Goal: Information Seeking & Learning: Compare options

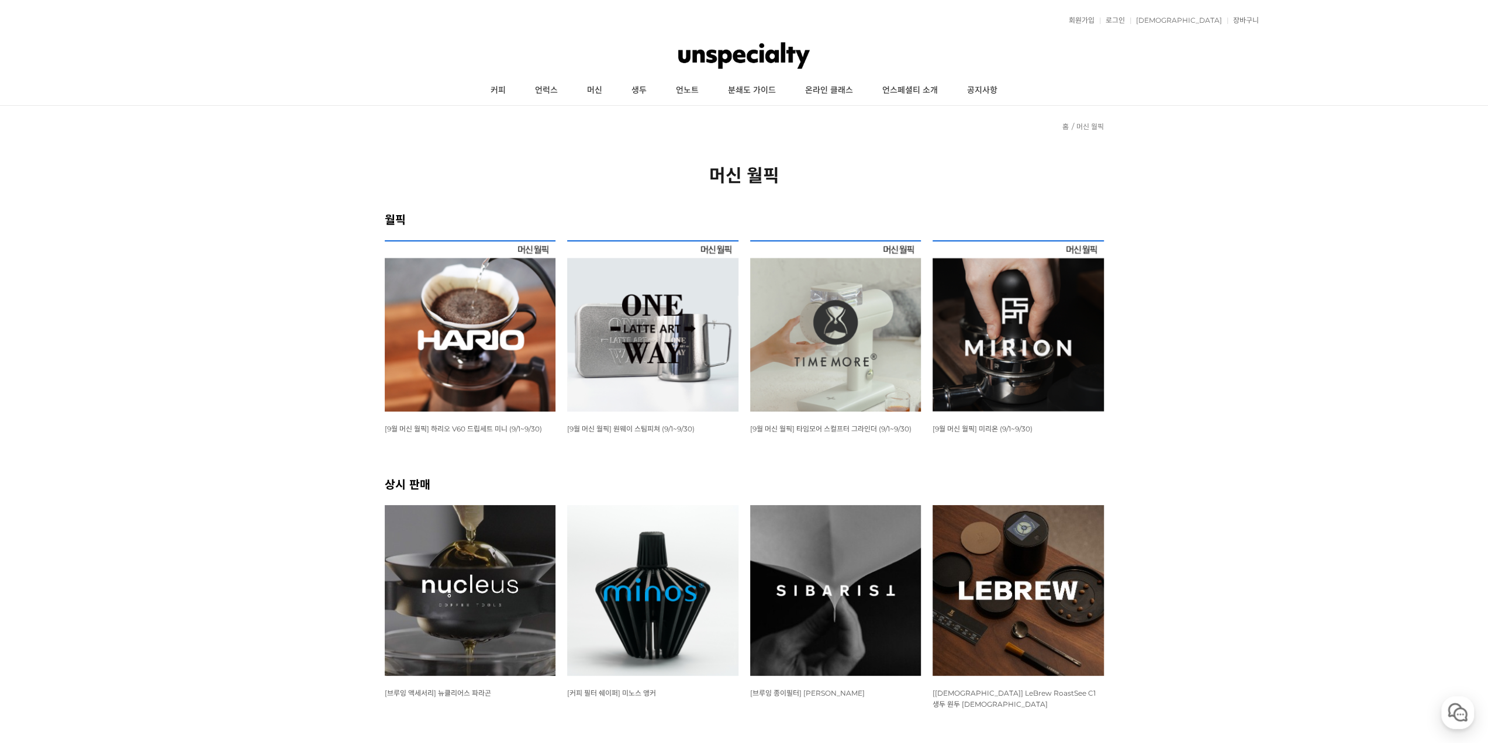
scroll to position [117, 0]
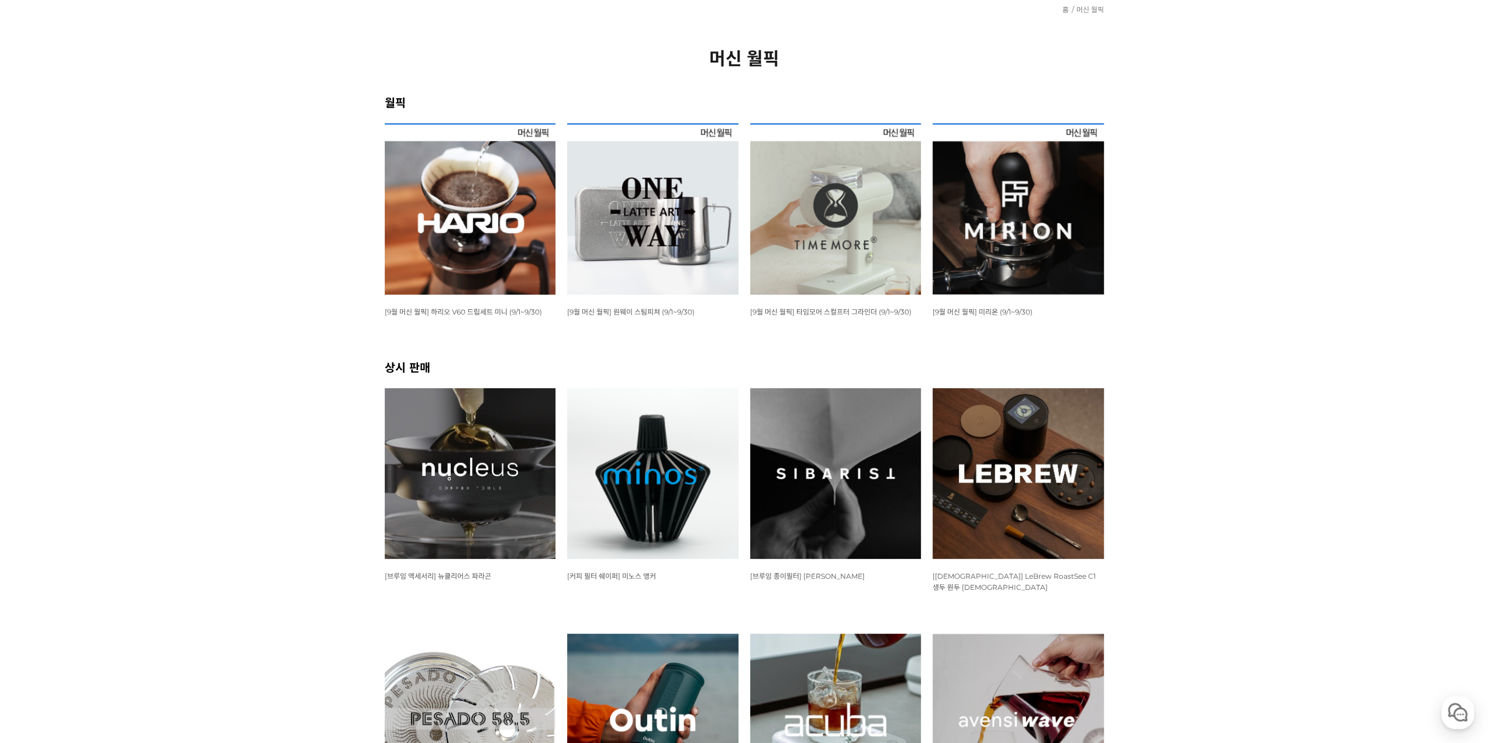
click img
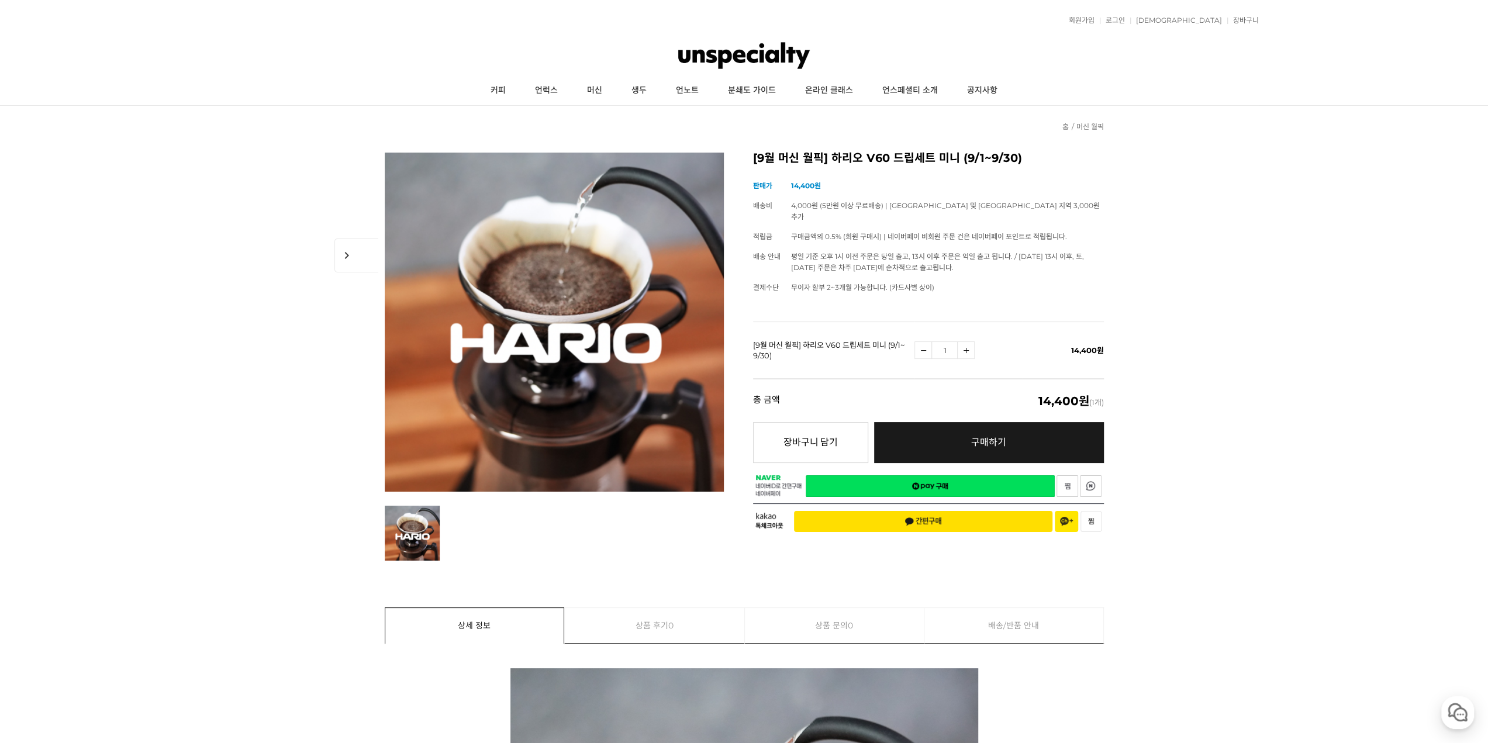
drag, startPoint x: 341, startPoint y: 291, endPoint x: 381, endPoint y: 67, distance: 227.5
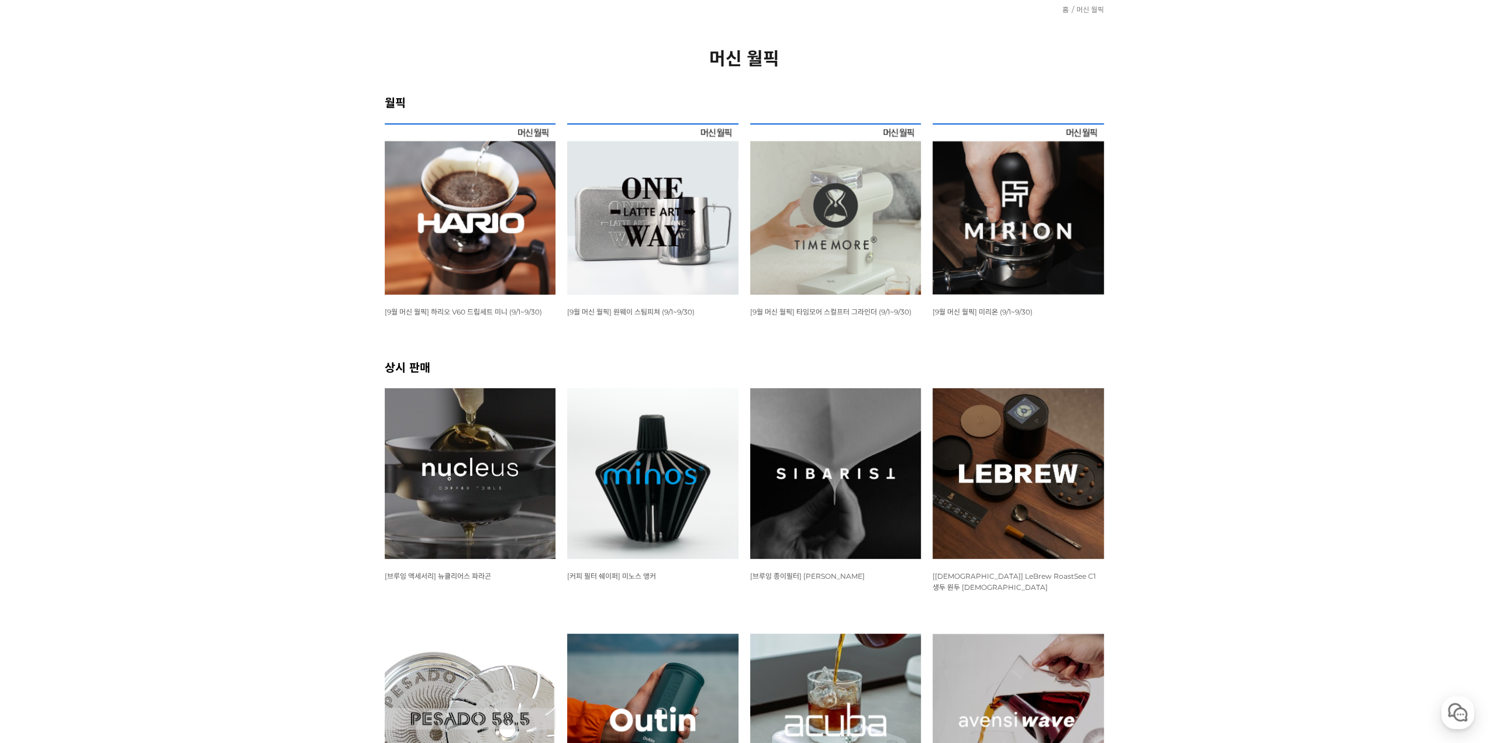
click at [990, 219] on img at bounding box center [1018, 208] width 171 height 171
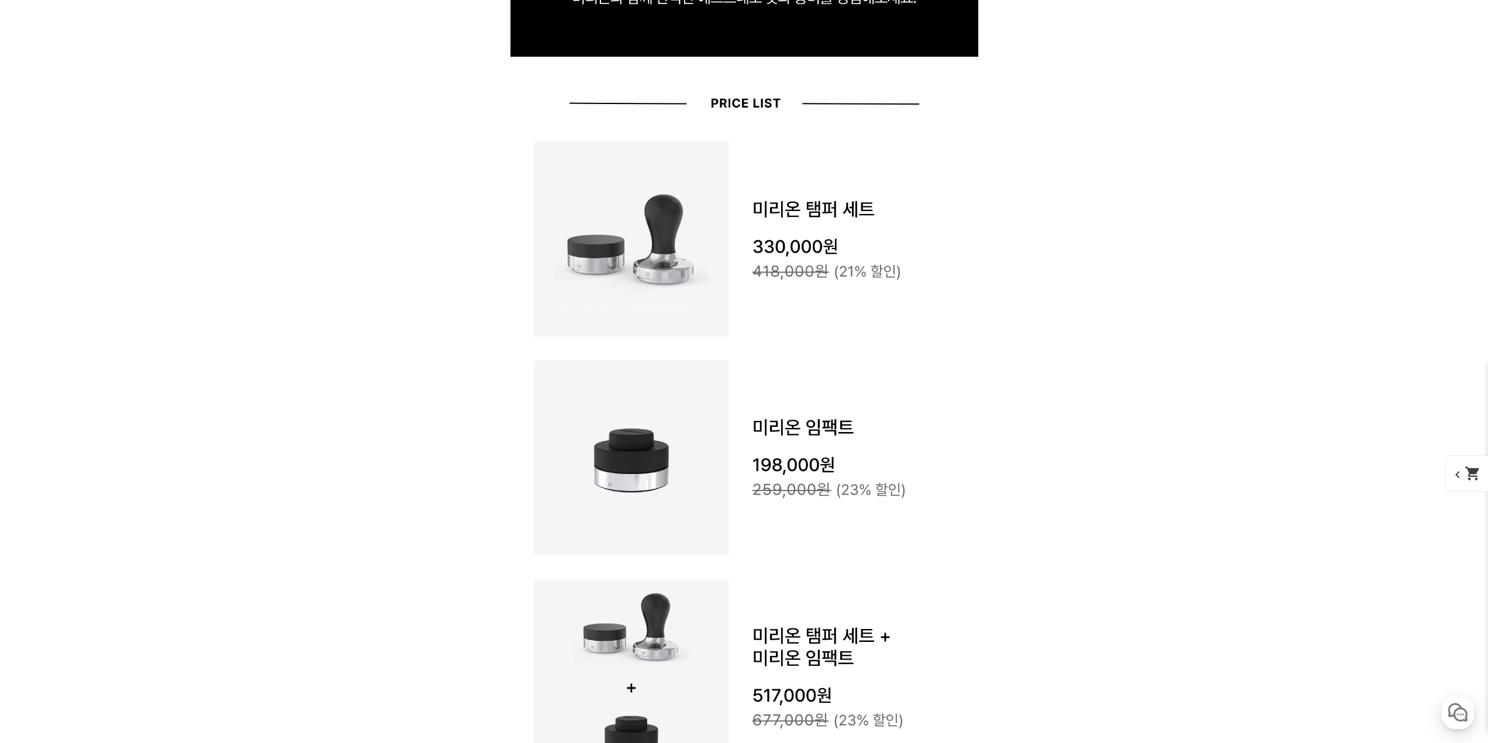
scroll to position [1695, 0]
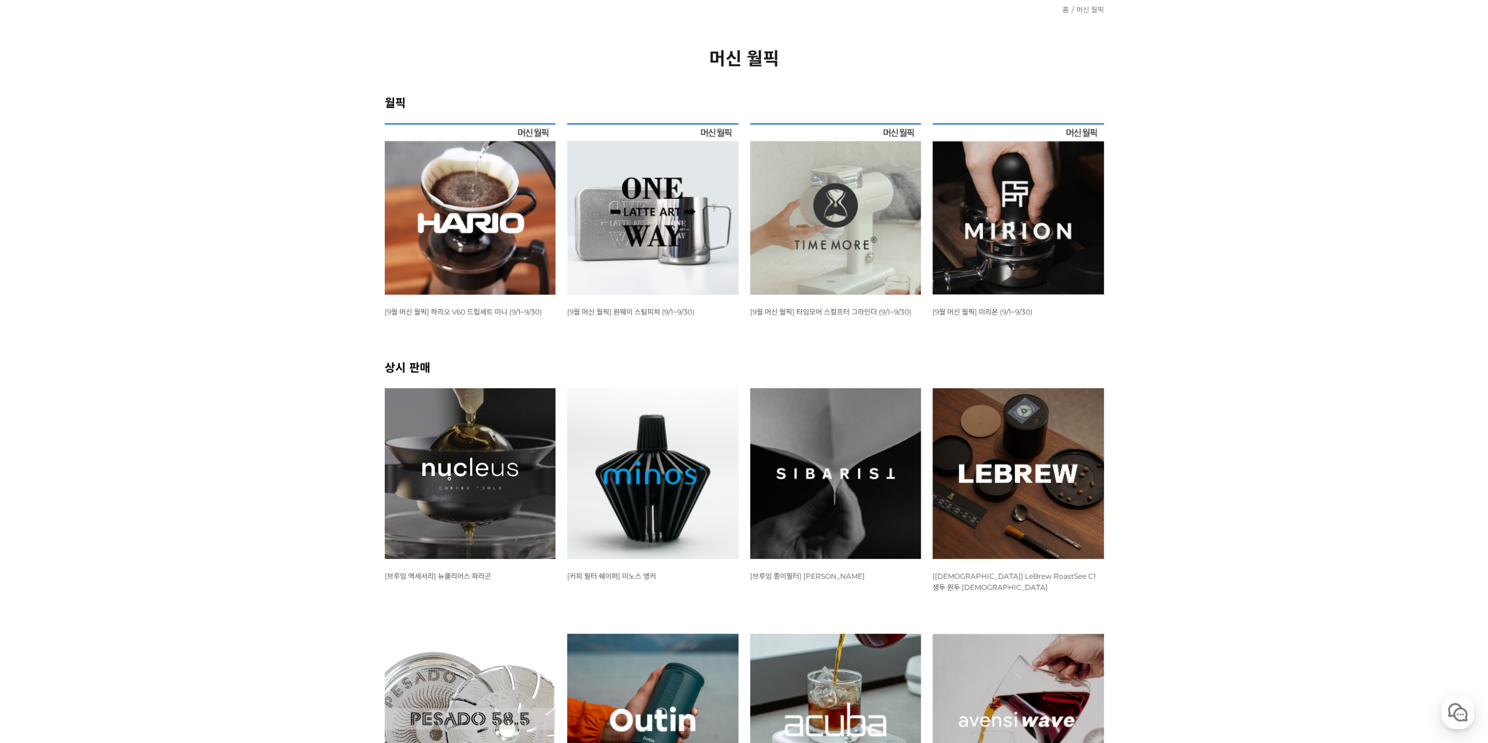
click at [838, 223] on img at bounding box center [835, 208] width 171 height 171
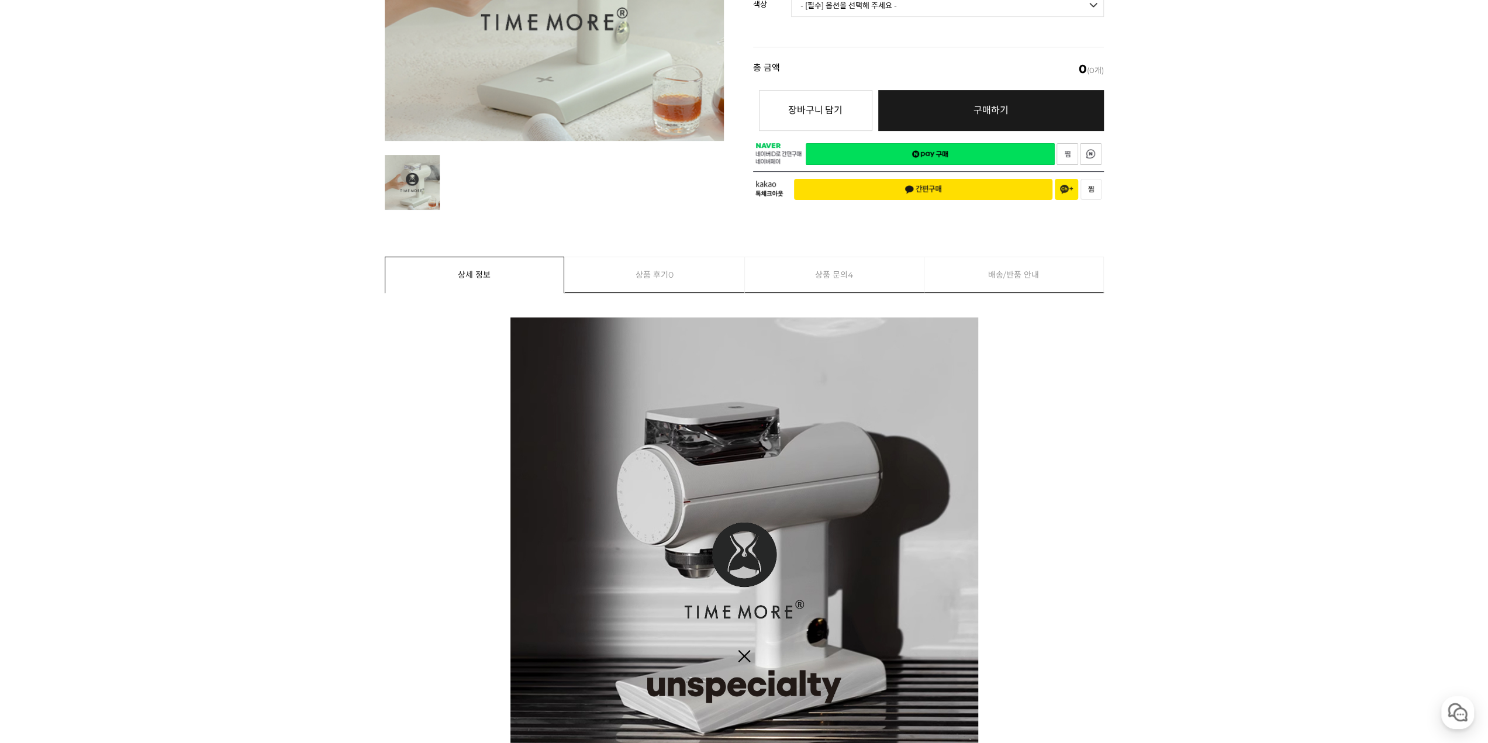
scroll to position [702, 0]
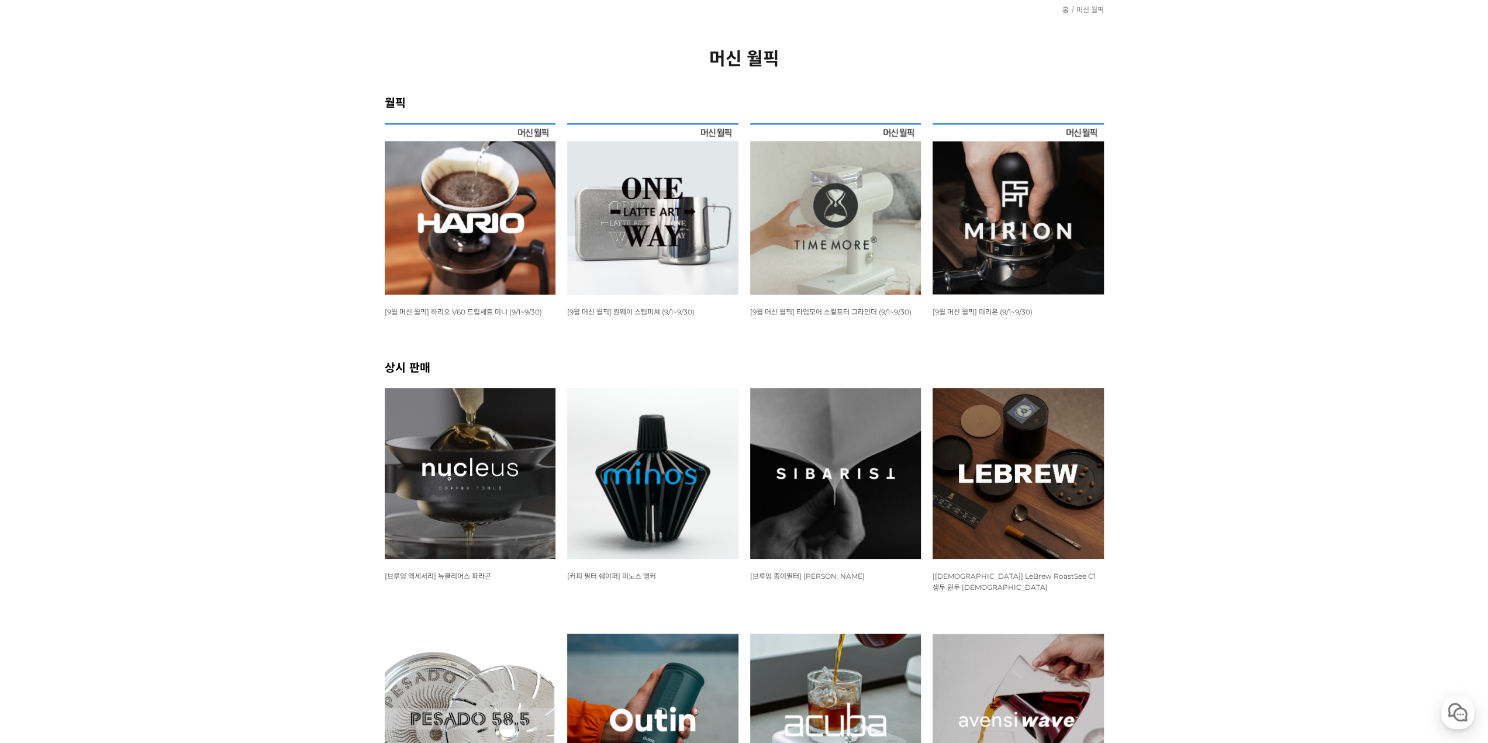
scroll to position [351, 0]
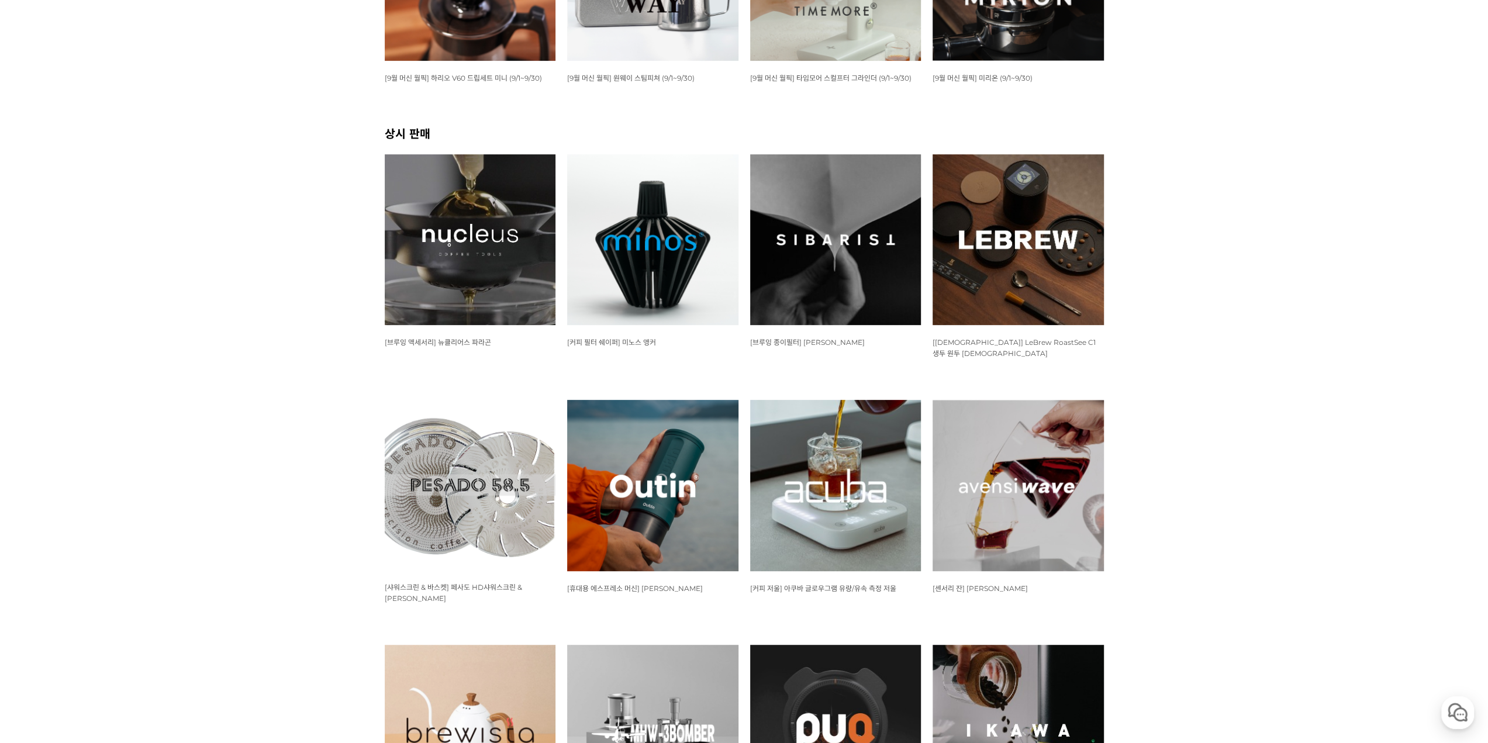
click at [475, 250] on img at bounding box center [470, 239] width 171 height 171
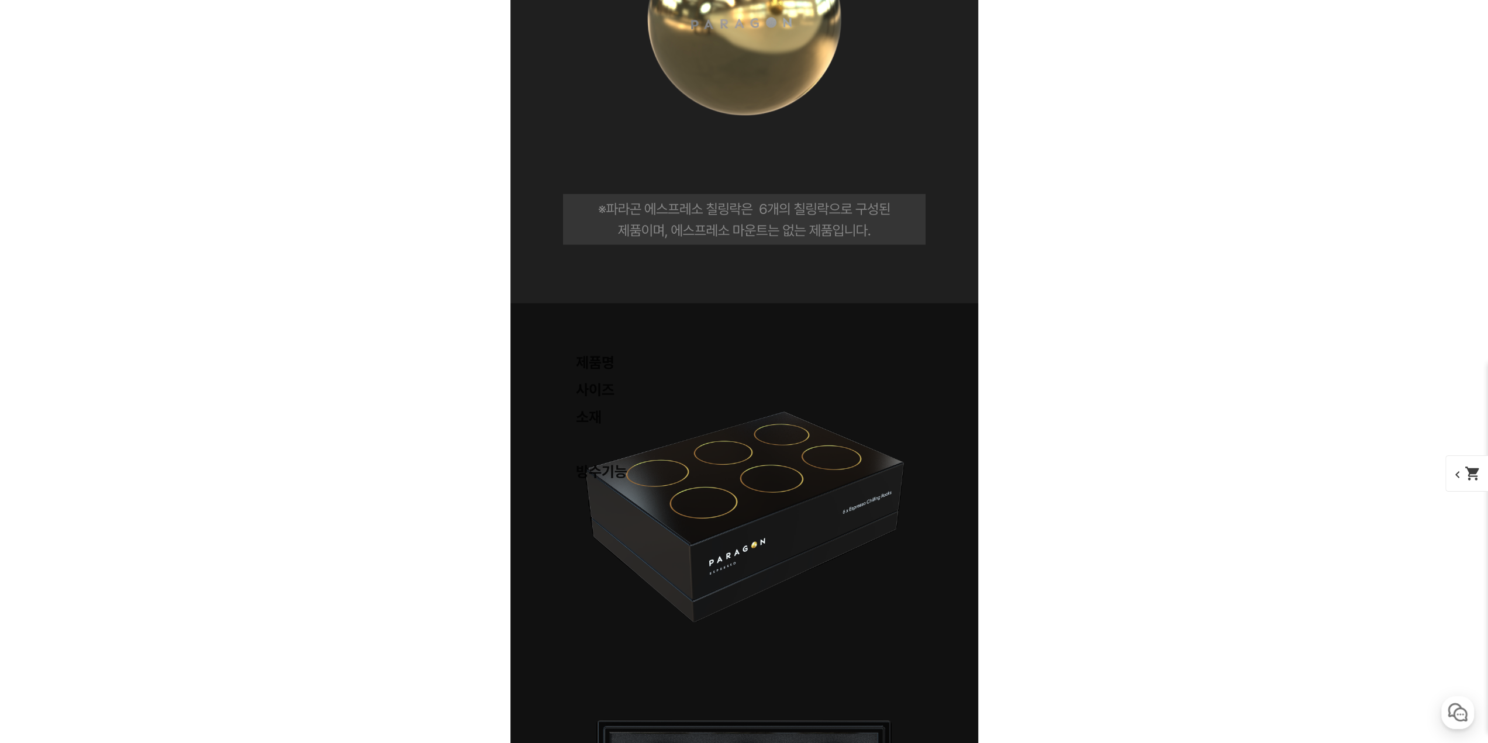
scroll to position [8010, 0]
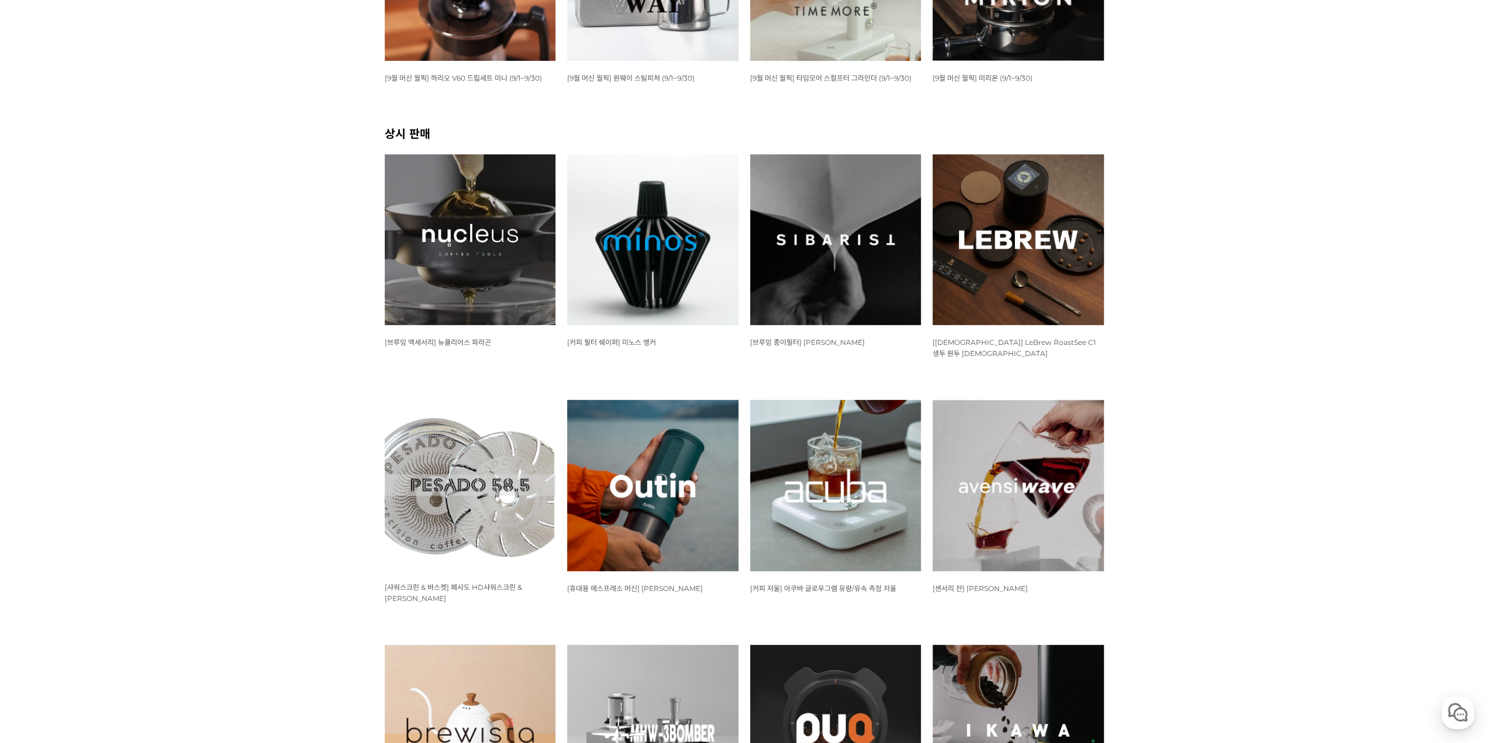
click at [831, 312] on img at bounding box center [835, 239] width 171 height 171
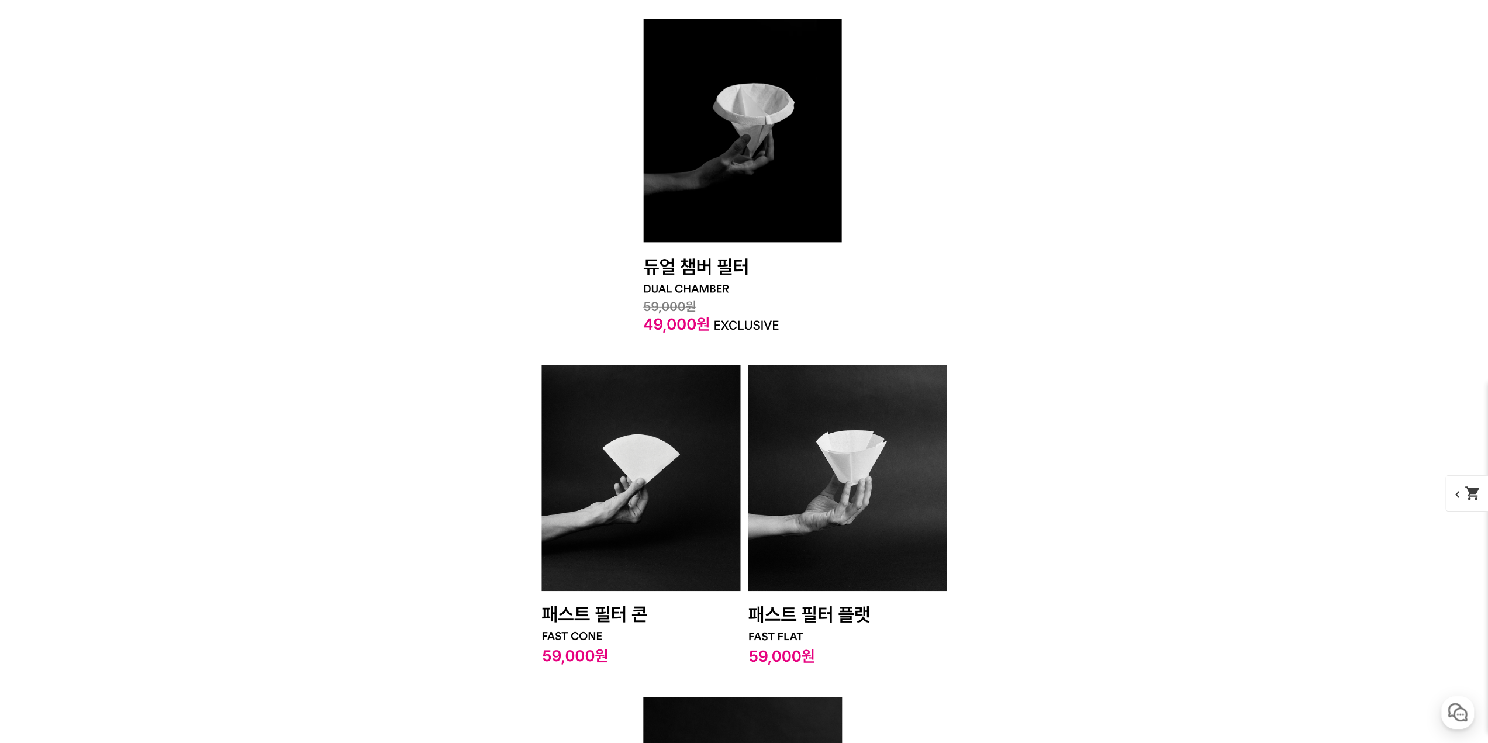
scroll to position [3800, 0]
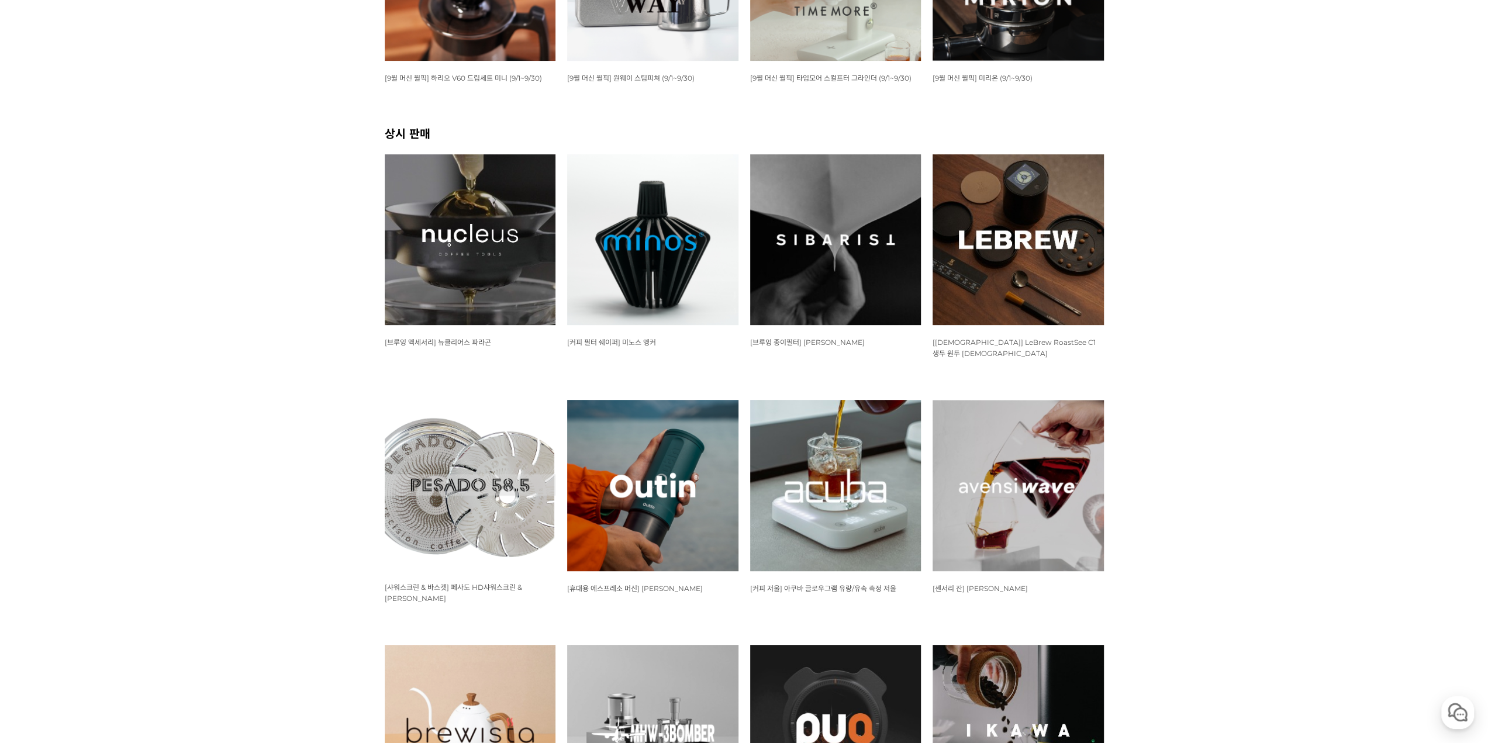
click at [1051, 267] on img at bounding box center [1018, 239] width 171 height 171
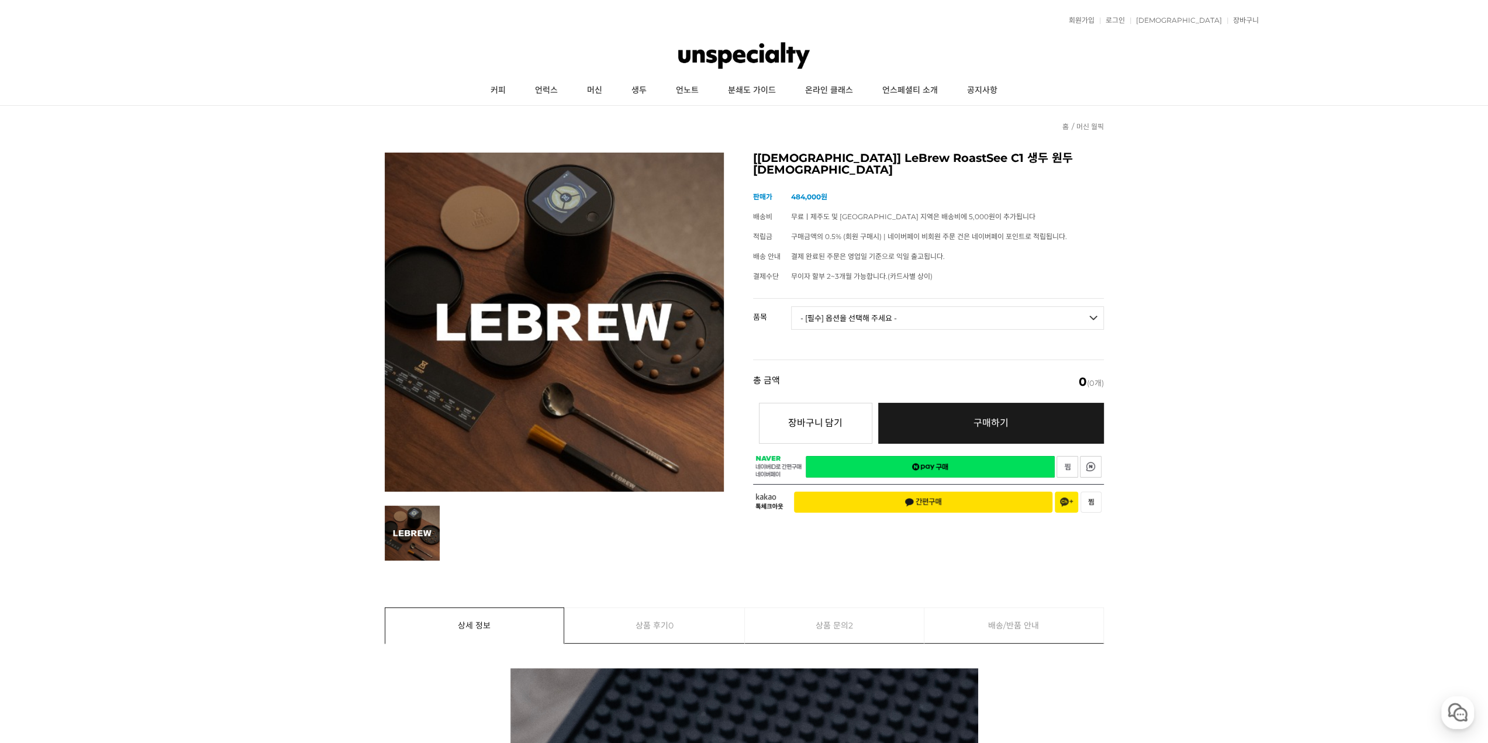
click at [879, 306] on select "- [필수] 옵션을 선택해 주세요 - ------------------- RoastSee C1 생두 원두 색도계 이동형 캐리어" at bounding box center [947, 317] width 313 height 23
click at [791, 306] on select "- [필수] 옵션을 선택해 주세요 - ------------------- RoastSee C1 생두 원두 색도계 이동형 캐리어" at bounding box center [947, 317] width 313 height 23
select select "*"
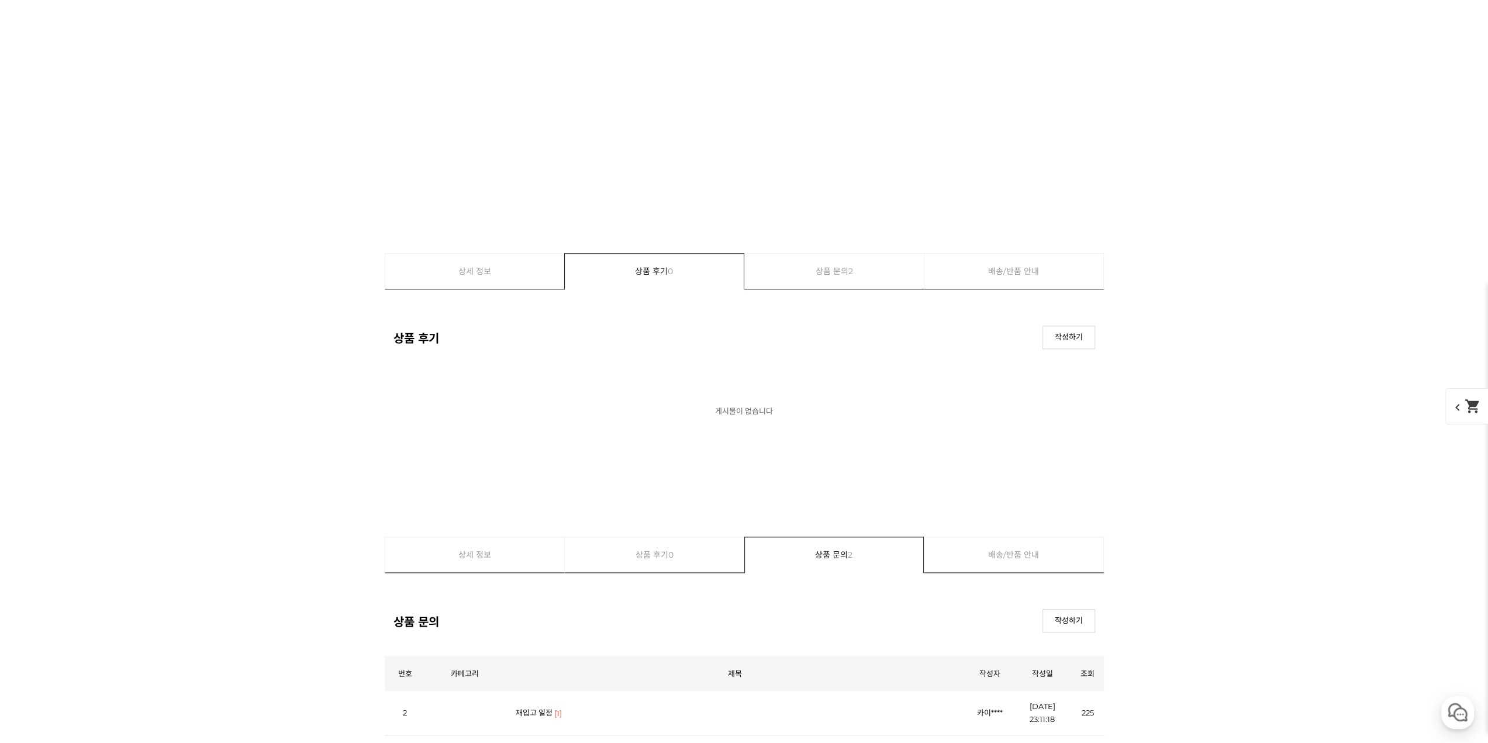
scroll to position [5784, 0]
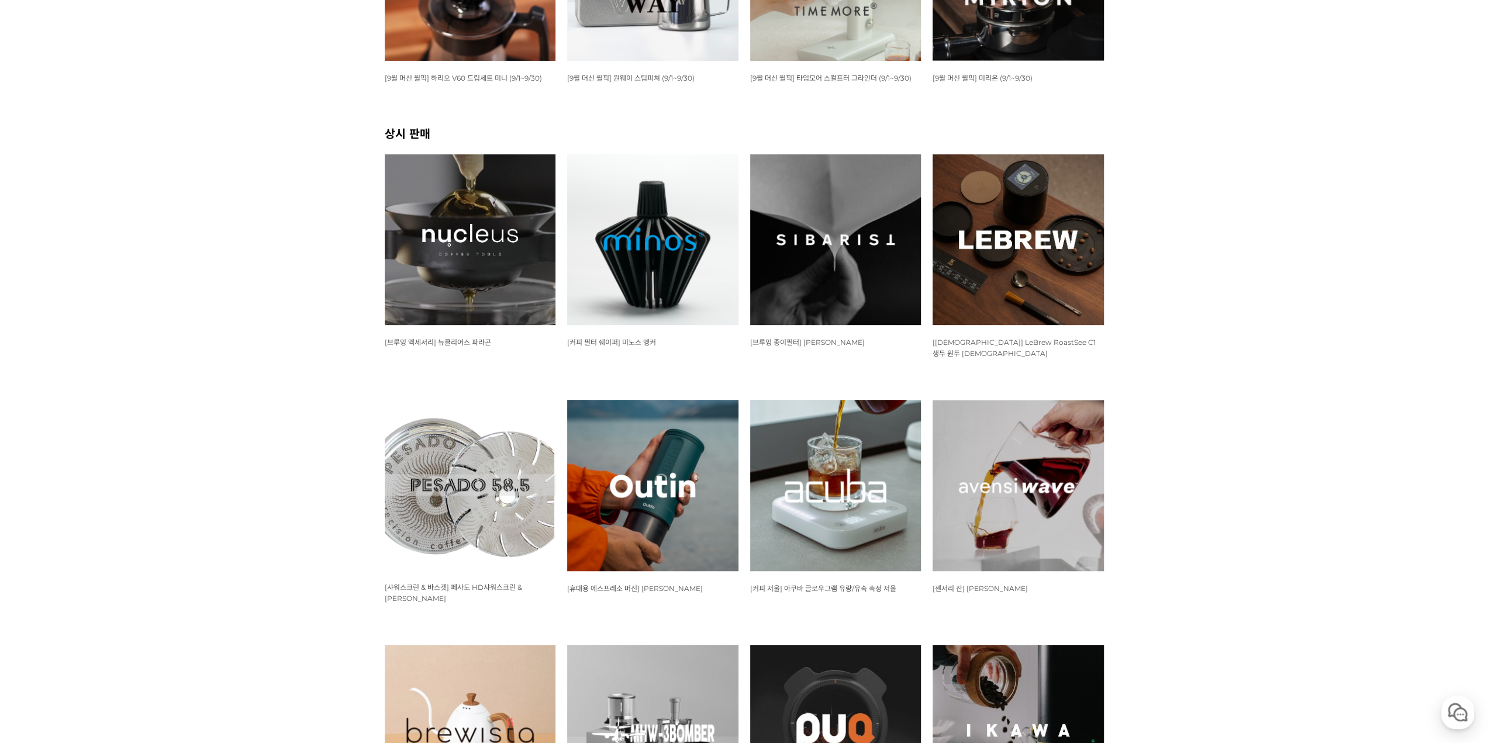
scroll to position [585, 0]
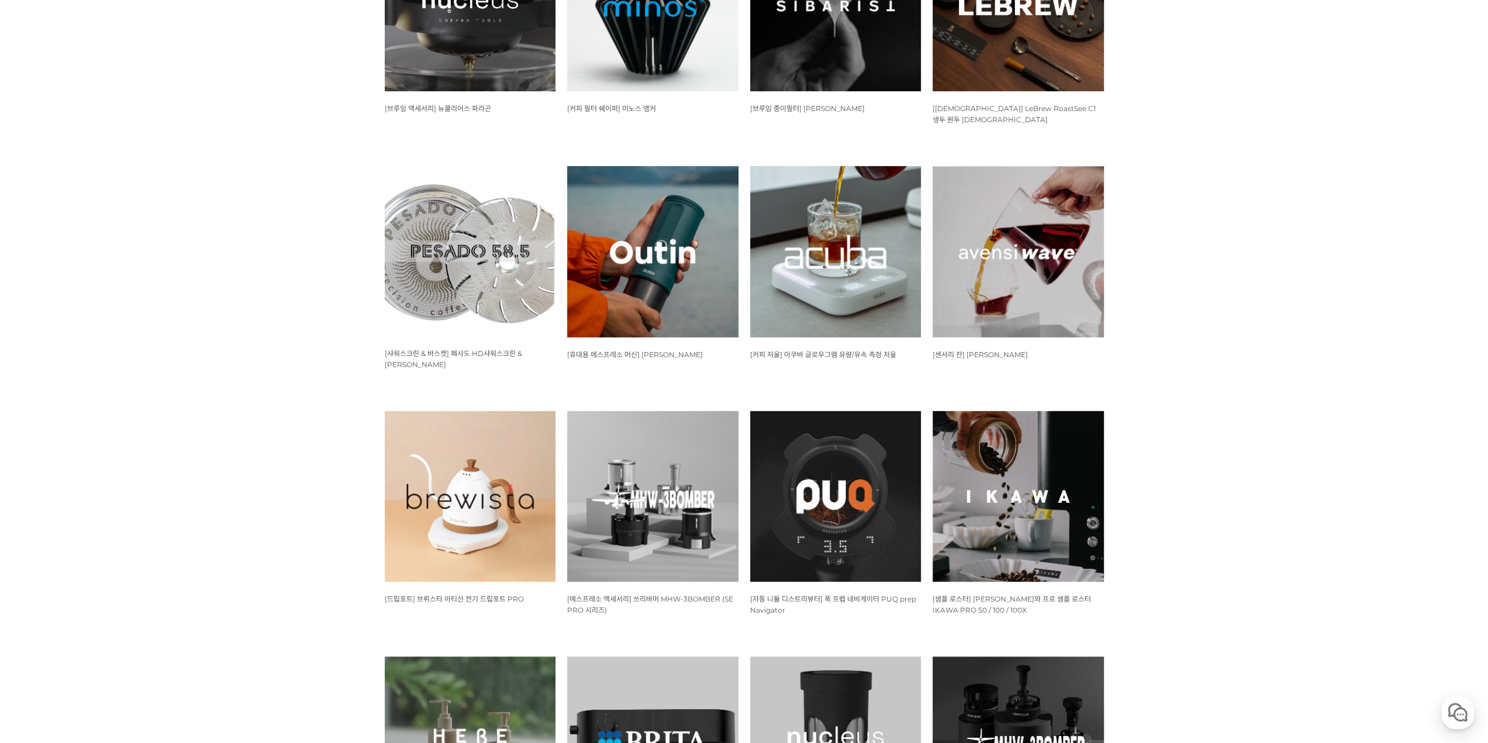
click at [1014, 281] on img at bounding box center [1018, 251] width 171 height 171
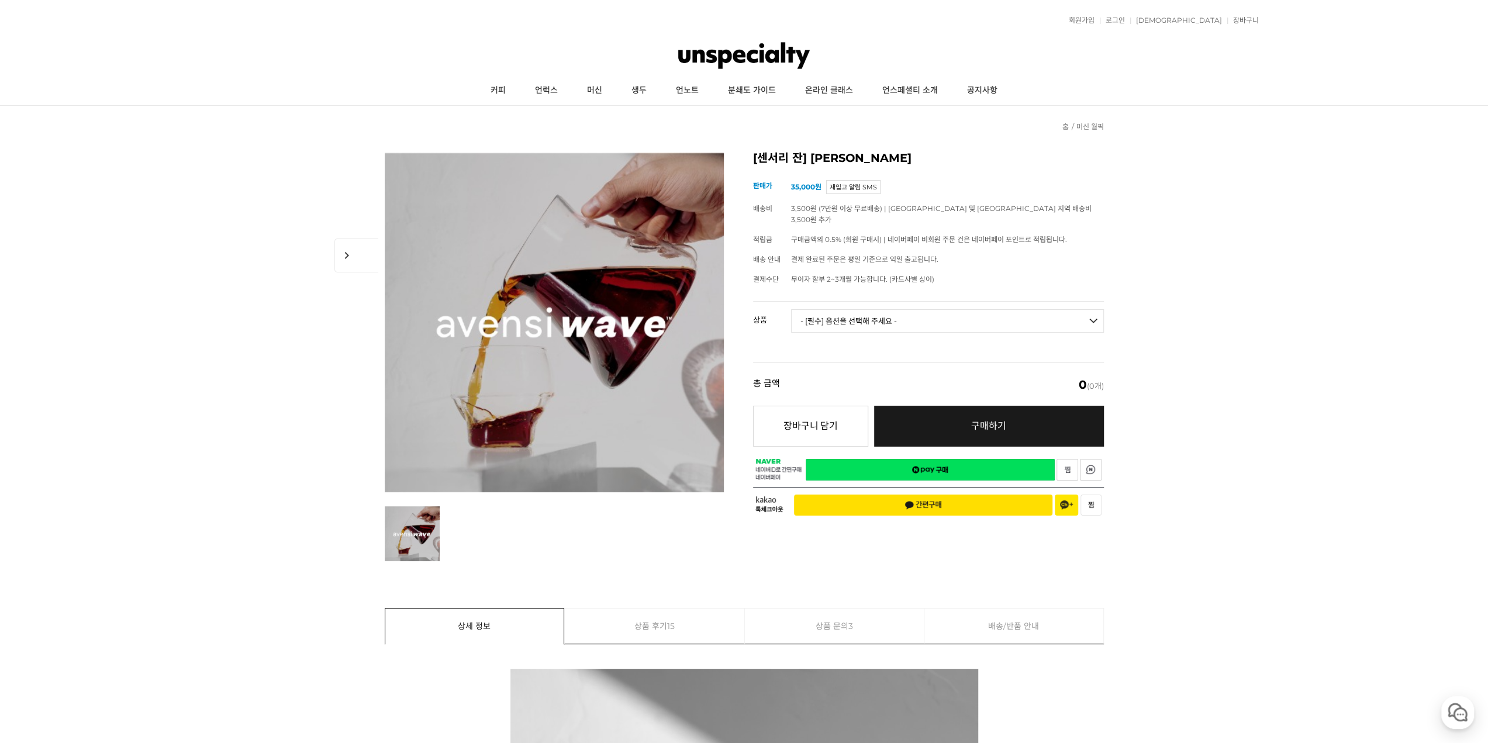
drag, startPoint x: 0, startPoint y: 0, endPoint x: 1160, endPoint y: 109, distance: 1165.1
click at [838, 309] on select "- [필수] 옵션을 선택해 주세요 - ------------------- [아벤시 웨이브] 3종 세트 [품절] [아벤시 웨이브] 사이클론 센서…" at bounding box center [947, 320] width 313 height 23
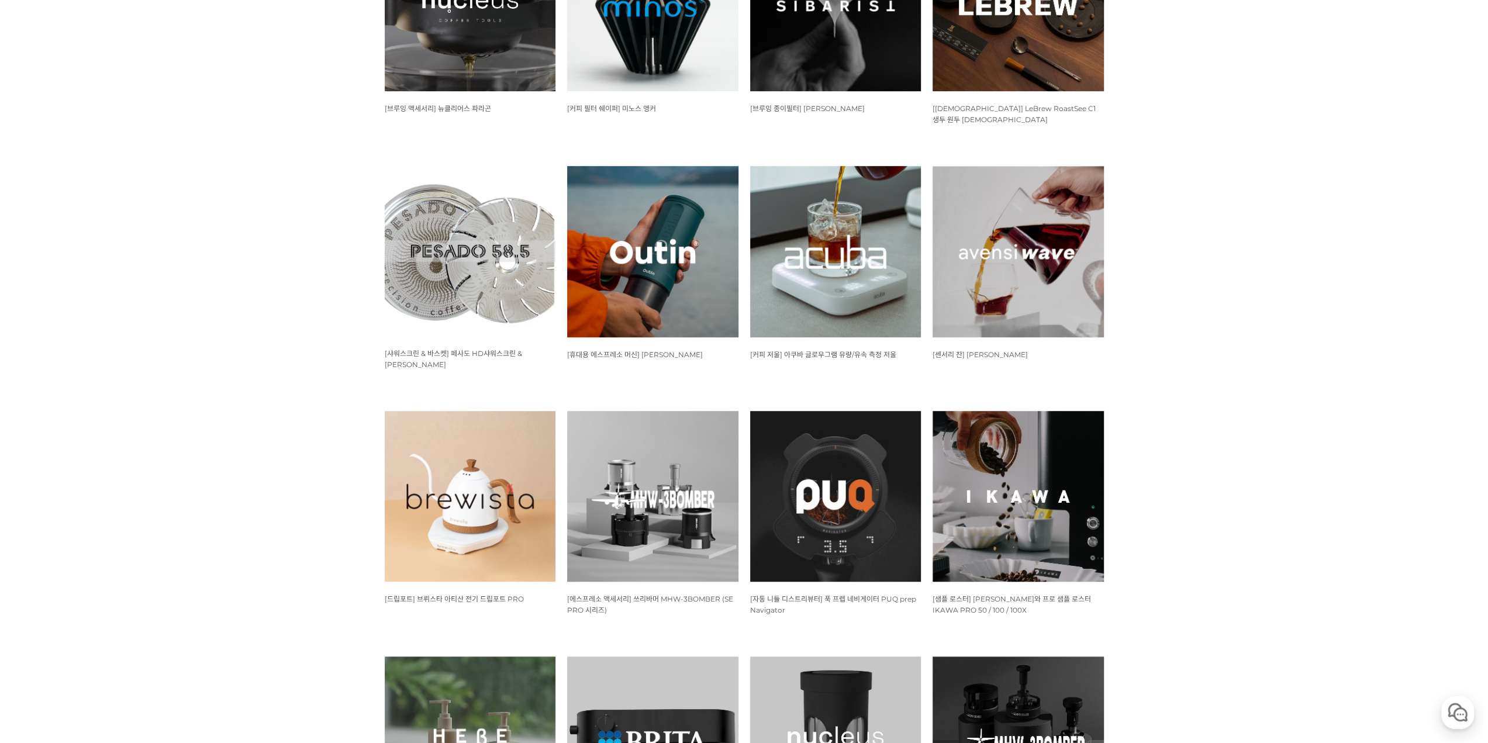
scroll to position [935, 0]
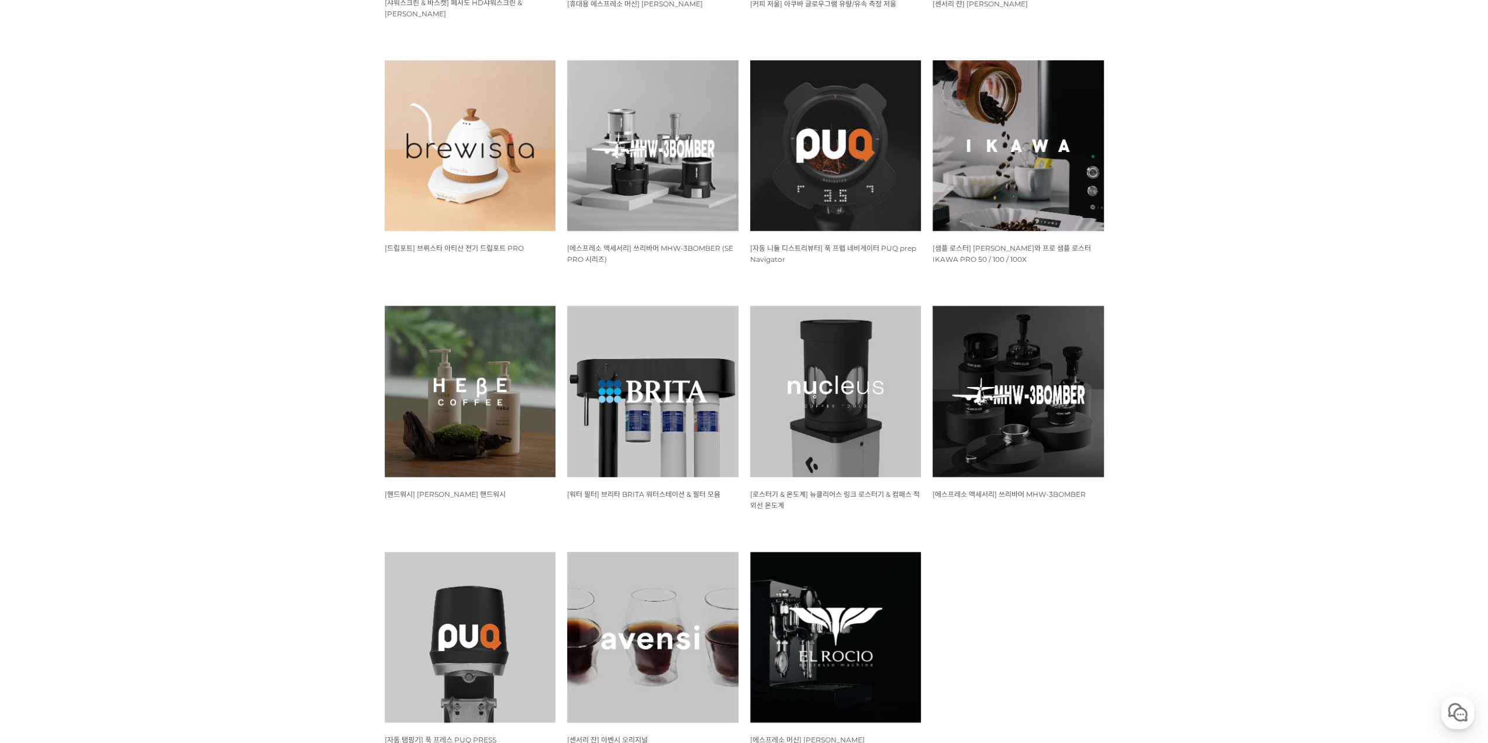
click at [684, 390] on img at bounding box center [652, 391] width 171 height 171
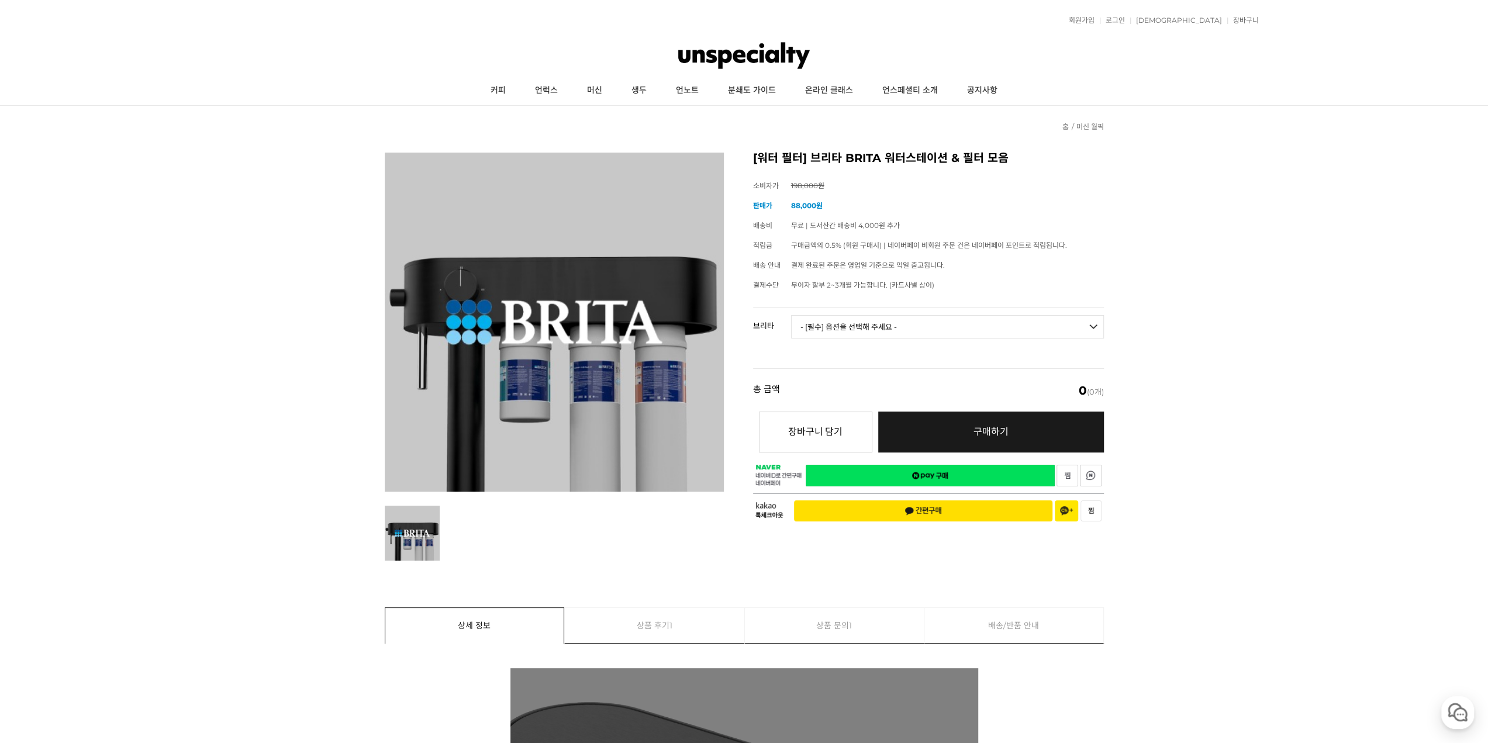
click at [910, 329] on select "- [필수] 옵션을 선택해 주세요 - ------------------- 카본 필터 C50 수소 필터 C150 나트륨 필터 C150 필터 헤드…" at bounding box center [947, 326] width 313 height 23
click at [791, 315] on select "- [필수] 옵션을 선택해 주세요 - ------------------- 카본 필터 C50 수소 필터 C150 나트륨 필터 C150 필터 헤드…" at bounding box center [947, 326] width 313 height 23
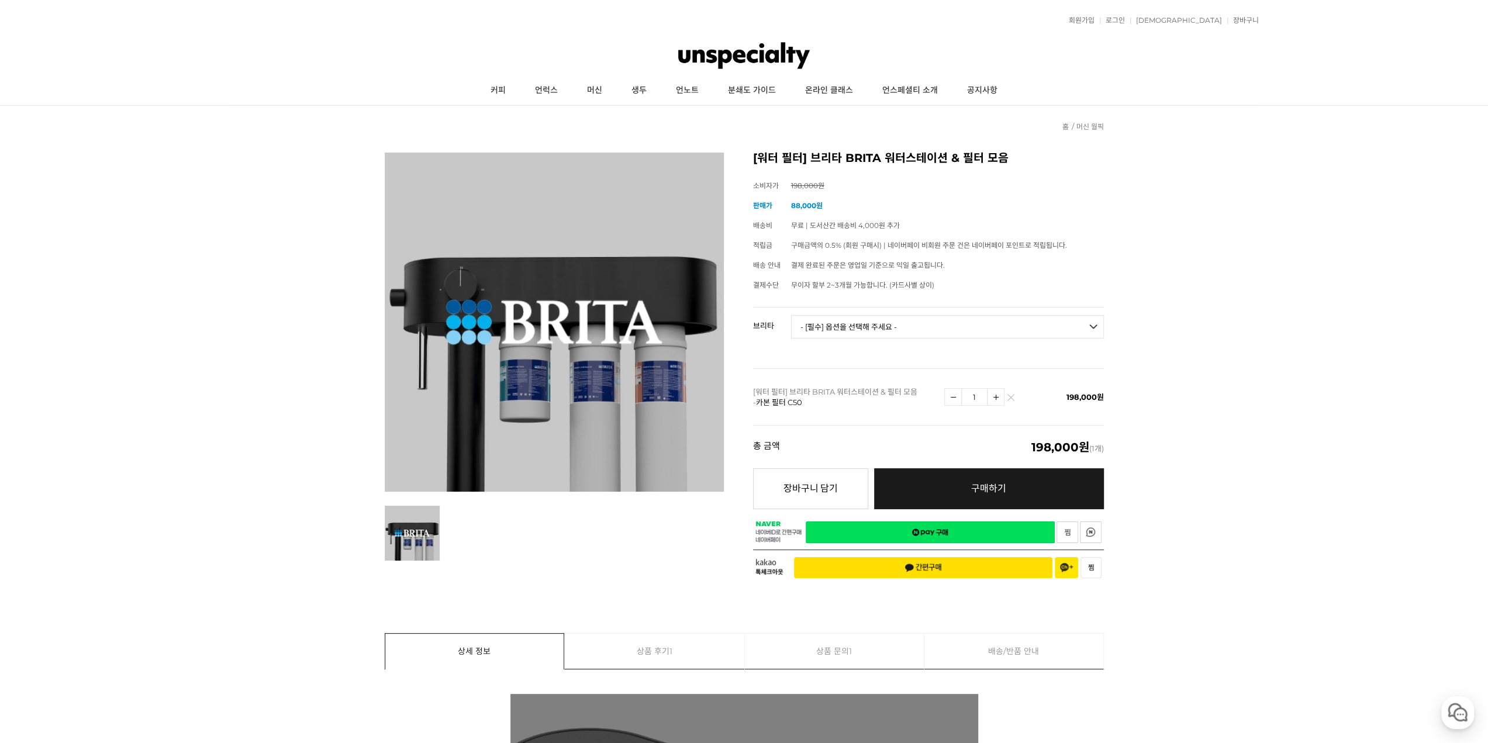
click at [865, 330] on select "- [필수] 옵션을 선택해 주세요 - ------------------- 카본 필터 C50 수소 필터 C150 나트륨 필터 C150 필터 헤드…" at bounding box center [947, 326] width 313 height 23
click at [791, 315] on select "- [필수] 옵션을 선택해 주세요 - ------------------- 카본 필터 C50 수소 필터 C150 나트륨 필터 C150 필터 헤드…" at bounding box center [947, 326] width 313 height 23
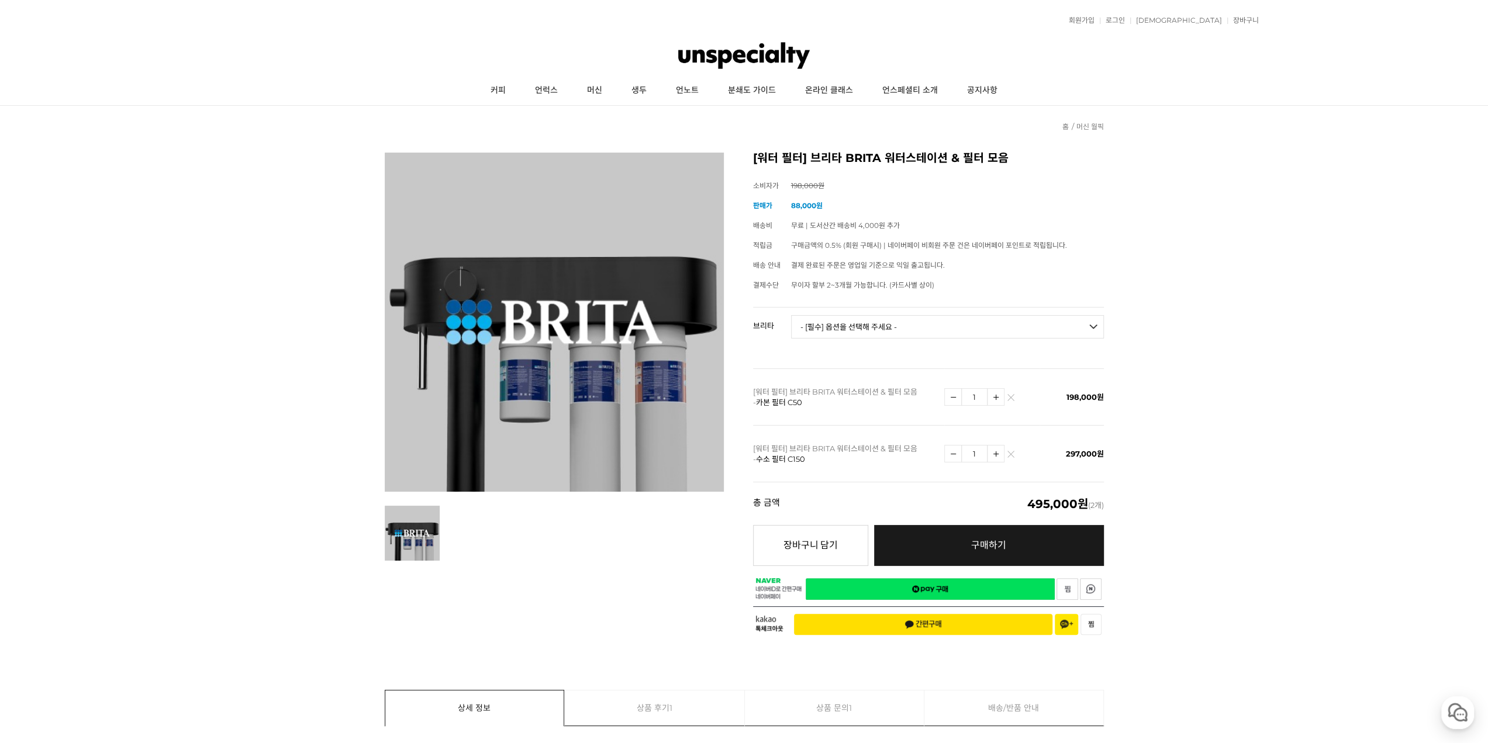
click at [864, 323] on select "- [필수] 옵션을 선택해 주세요 - ------------------- 카본 필터 C50 수소 필터 C150 나트륨 필터 C150 필터 헤드…" at bounding box center [947, 326] width 313 height 23
click at [791, 315] on select "- [필수] 옵션을 선택해 주세요 - ------------------- 카본 필터 C50 수소 필터 C150 나트륨 필터 C150 필터 헤드…" at bounding box center [947, 326] width 313 height 23
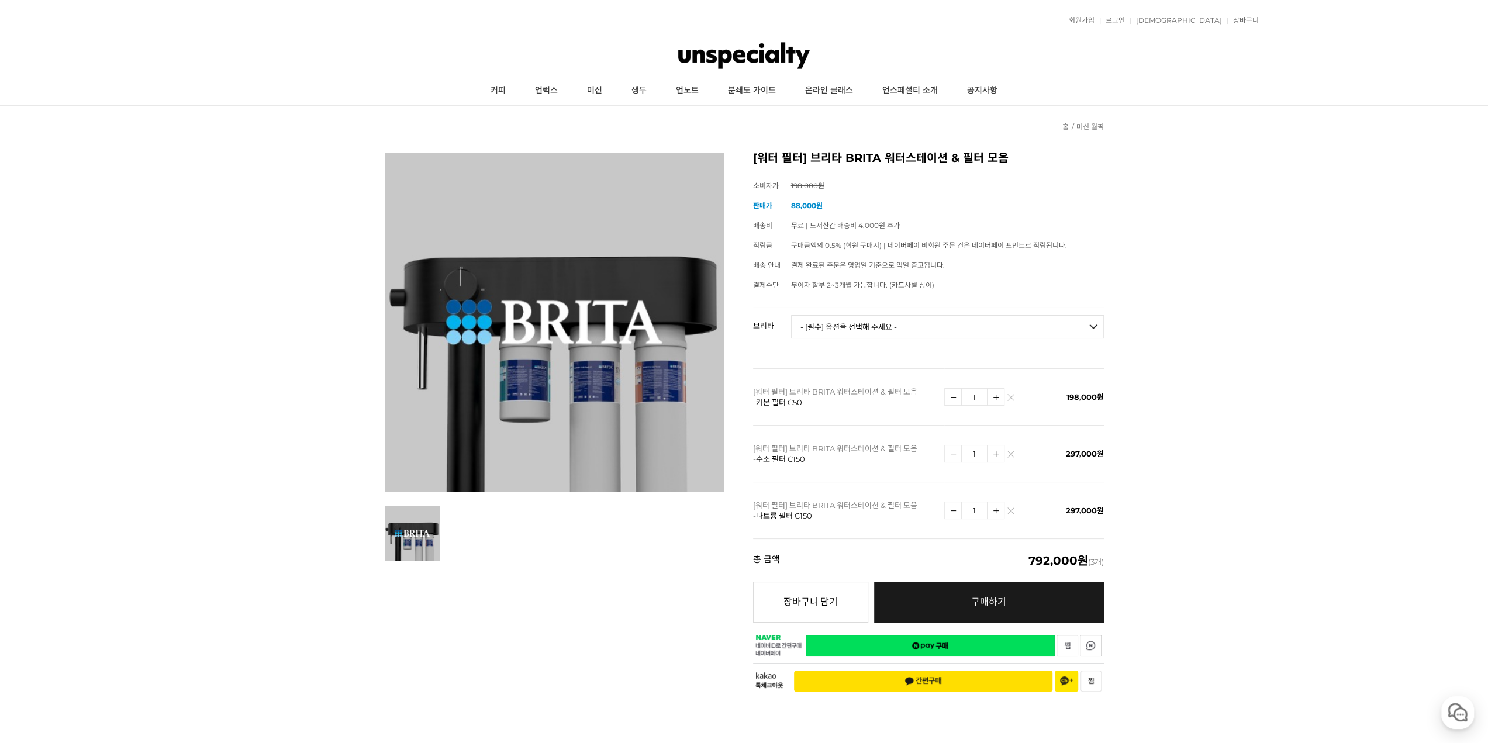
click at [866, 320] on select "- [필수] 옵션을 선택해 주세요 - ------------------- 카본 필터 C50 수소 필터 C150 나트륨 필터 C150 필터 헤드…" at bounding box center [947, 326] width 313 height 23
click at [791, 315] on select "- [필수] 옵션을 선택해 주세요 - ------------------- 카본 필터 C50 수소 필터 C150 나트륨 필터 C150 필터 헤드…" at bounding box center [947, 326] width 313 height 23
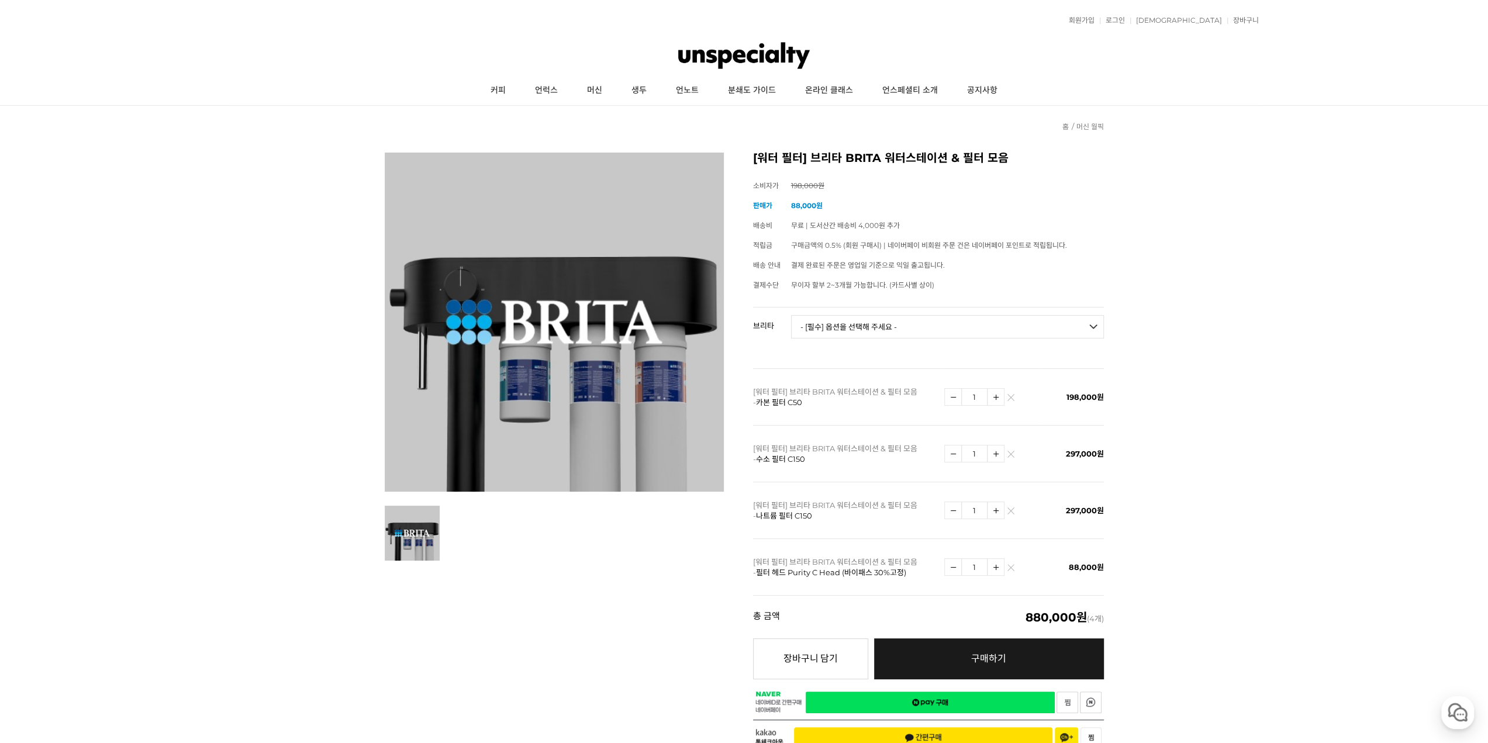
click at [885, 323] on select "- [필수] 옵션을 선택해 주세요 - ------------------- 카본 필터 C50 수소 필터 C150 나트륨 필터 C150 필터 헤드…" at bounding box center [947, 326] width 313 height 23
click at [791, 315] on select "- [필수] 옵션을 선택해 주세요 - ------------------- 카본 필터 C50 수소 필터 C150 나트륨 필터 C150 필터 헤드…" at bounding box center [947, 326] width 313 height 23
select select "*"
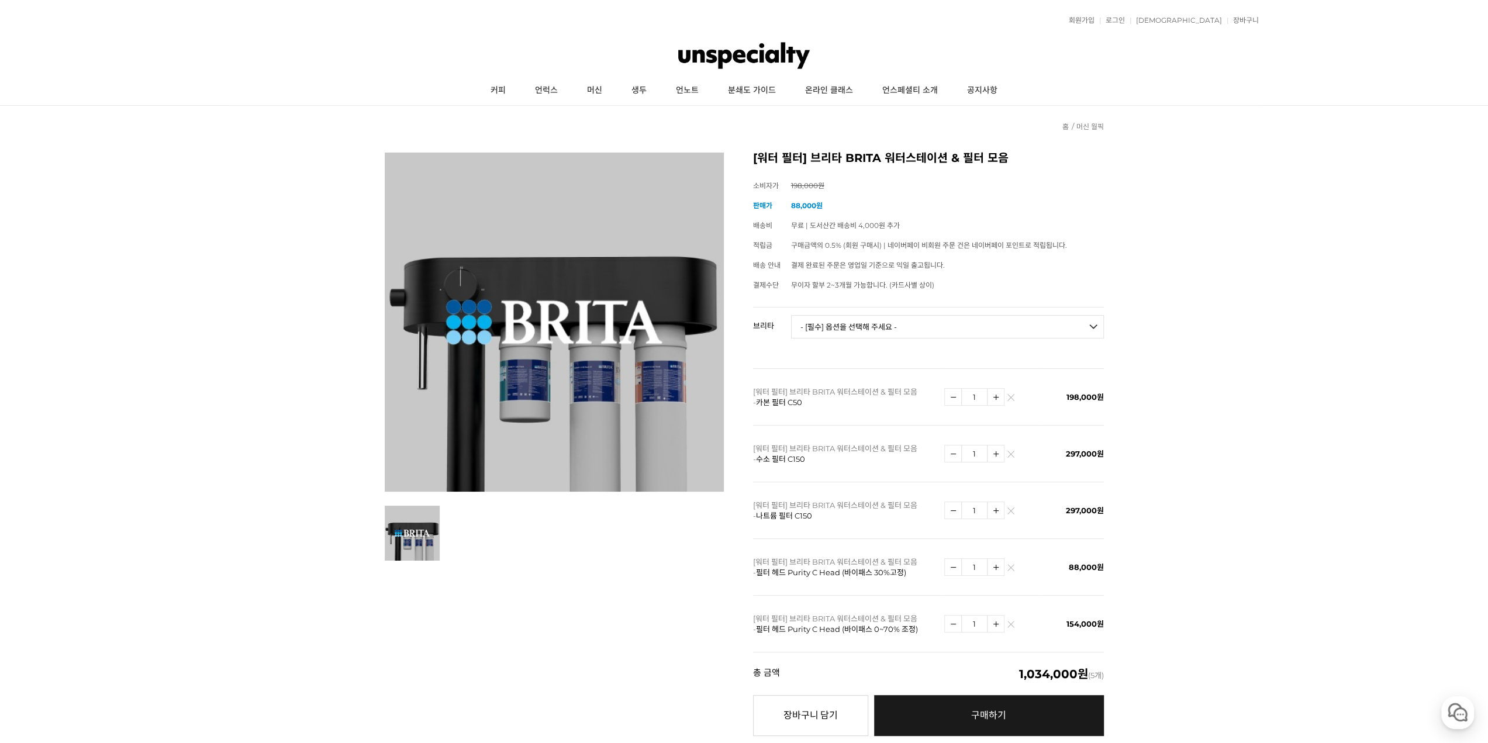
click at [883, 328] on select "- [필수] 옵션을 선택해 주세요 - ------------------- 카본 필터 C50 수소 필터 C150 나트륨 필터 C150 필터 헤드…" at bounding box center [947, 326] width 313 height 23
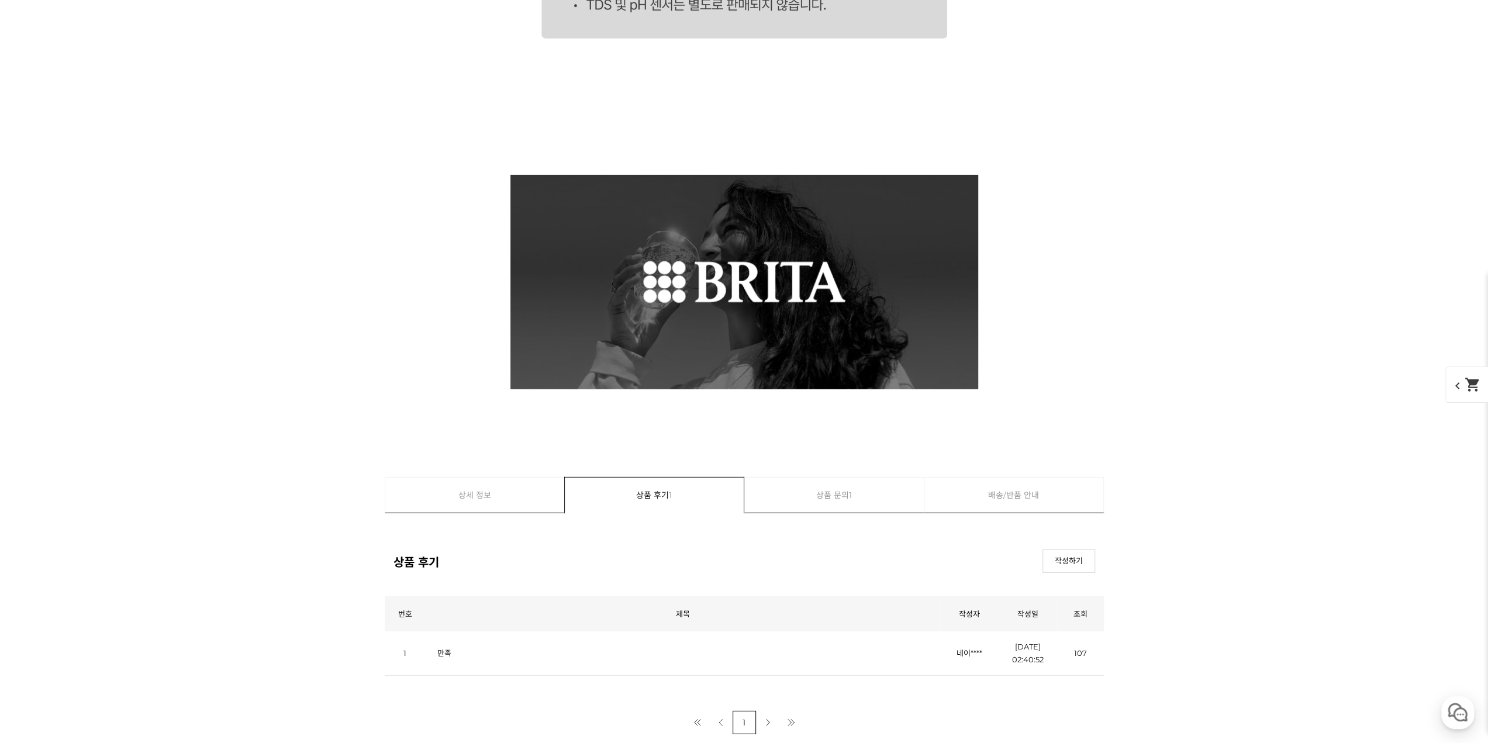
scroll to position [21440, 0]
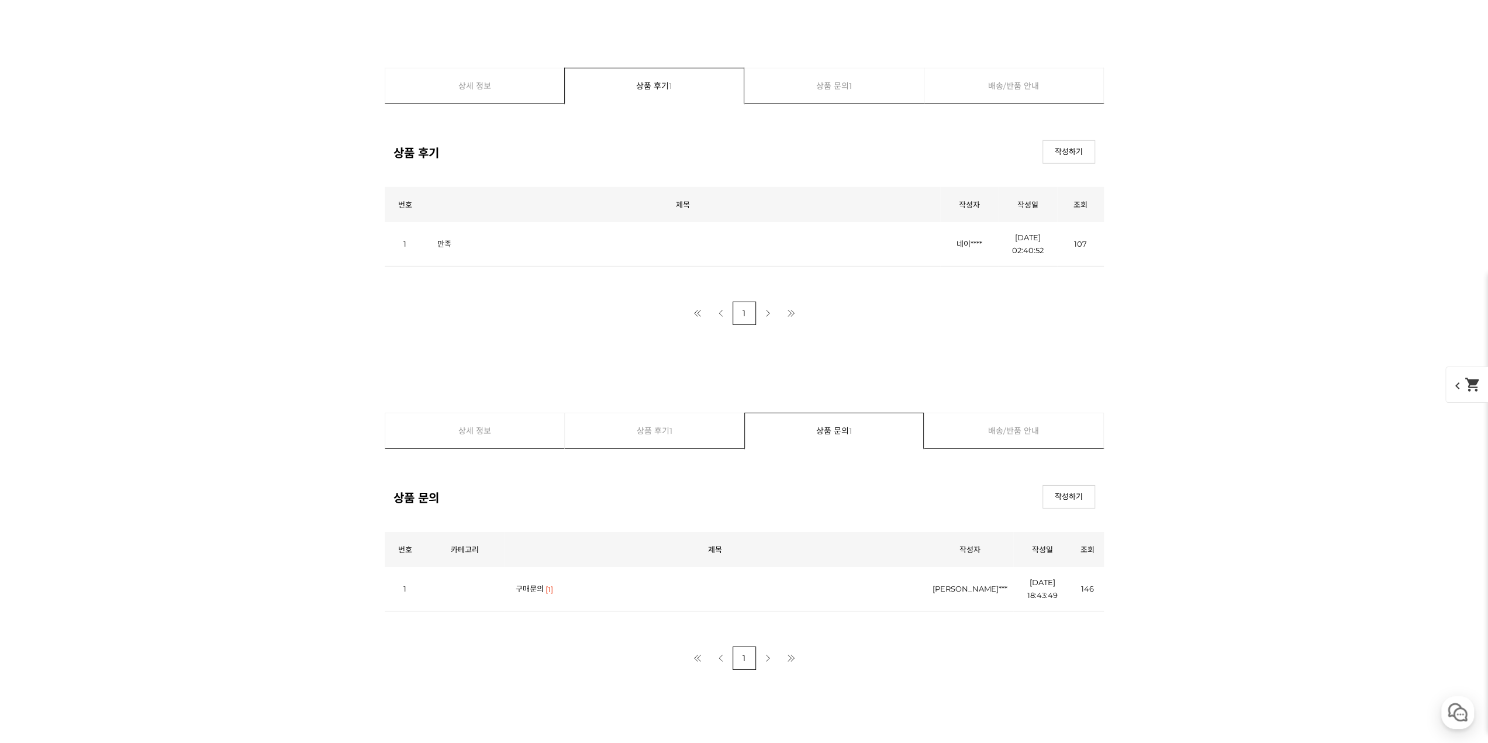
click at [526, 589] on link "구매문의" at bounding box center [530, 588] width 28 height 9
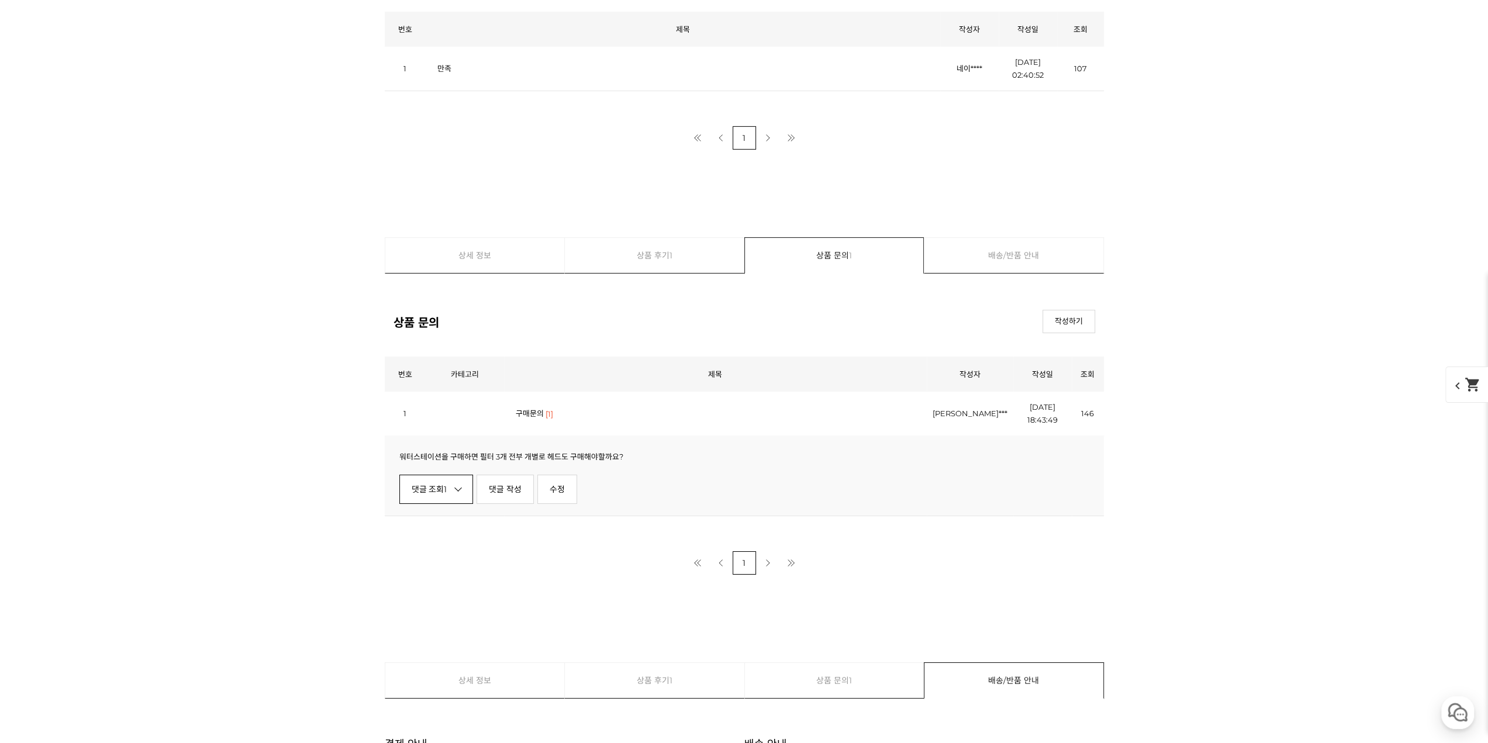
click at [453, 494] on link "댓글 조회 1" at bounding box center [436, 489] width 74 height 29
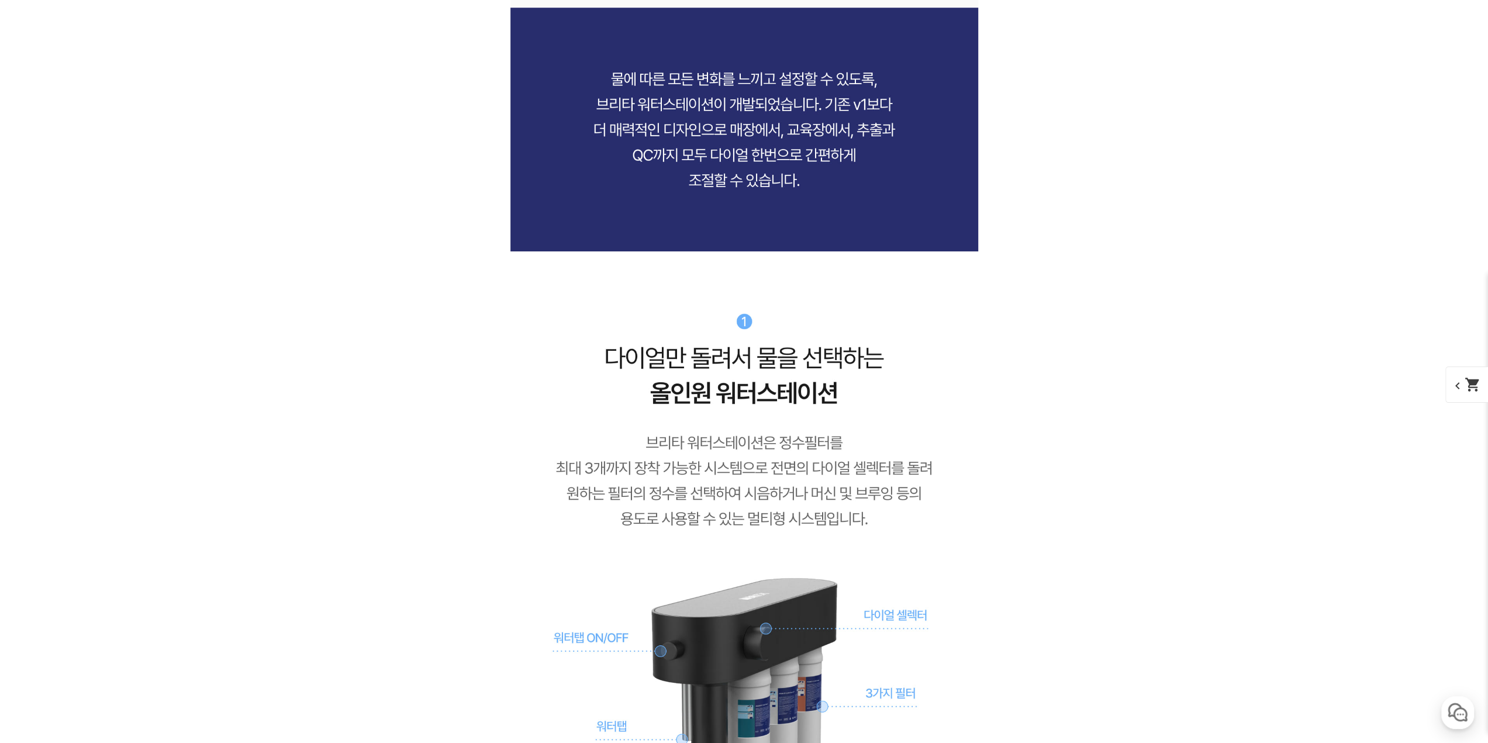
scroll to position [13547, 0]
